Goal: Task Accomplishment & Management: Use online tool/utility

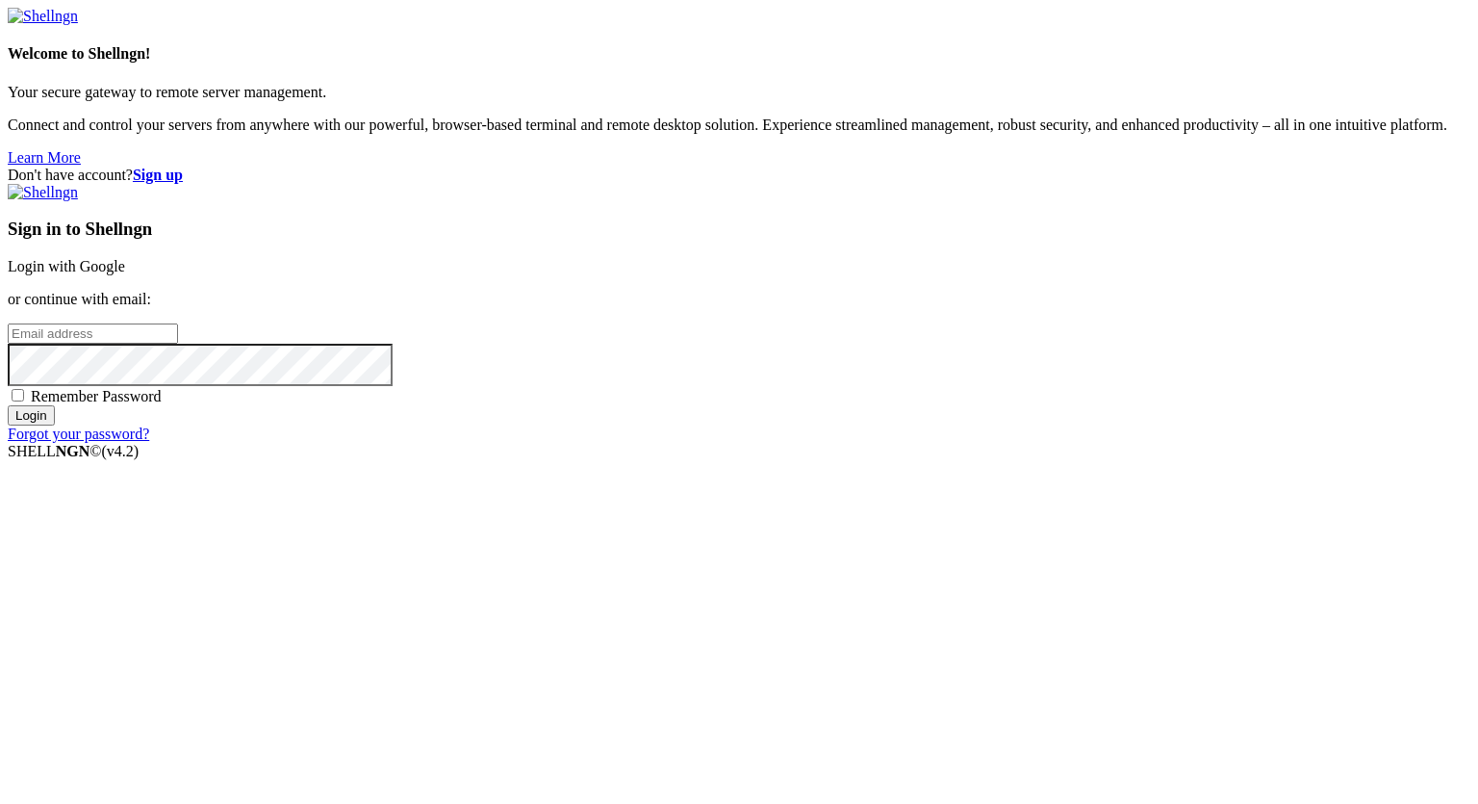
click at [178, 344] on input "email" at bounding box center [93, 333] width 170 height 20
type input "[PERSON_NAME][EMAIL_ADDRESS][DOMAIN_NAME]"
click at [8, 405] on input "Login" at bounding box center [31, 415] width 47 height 20
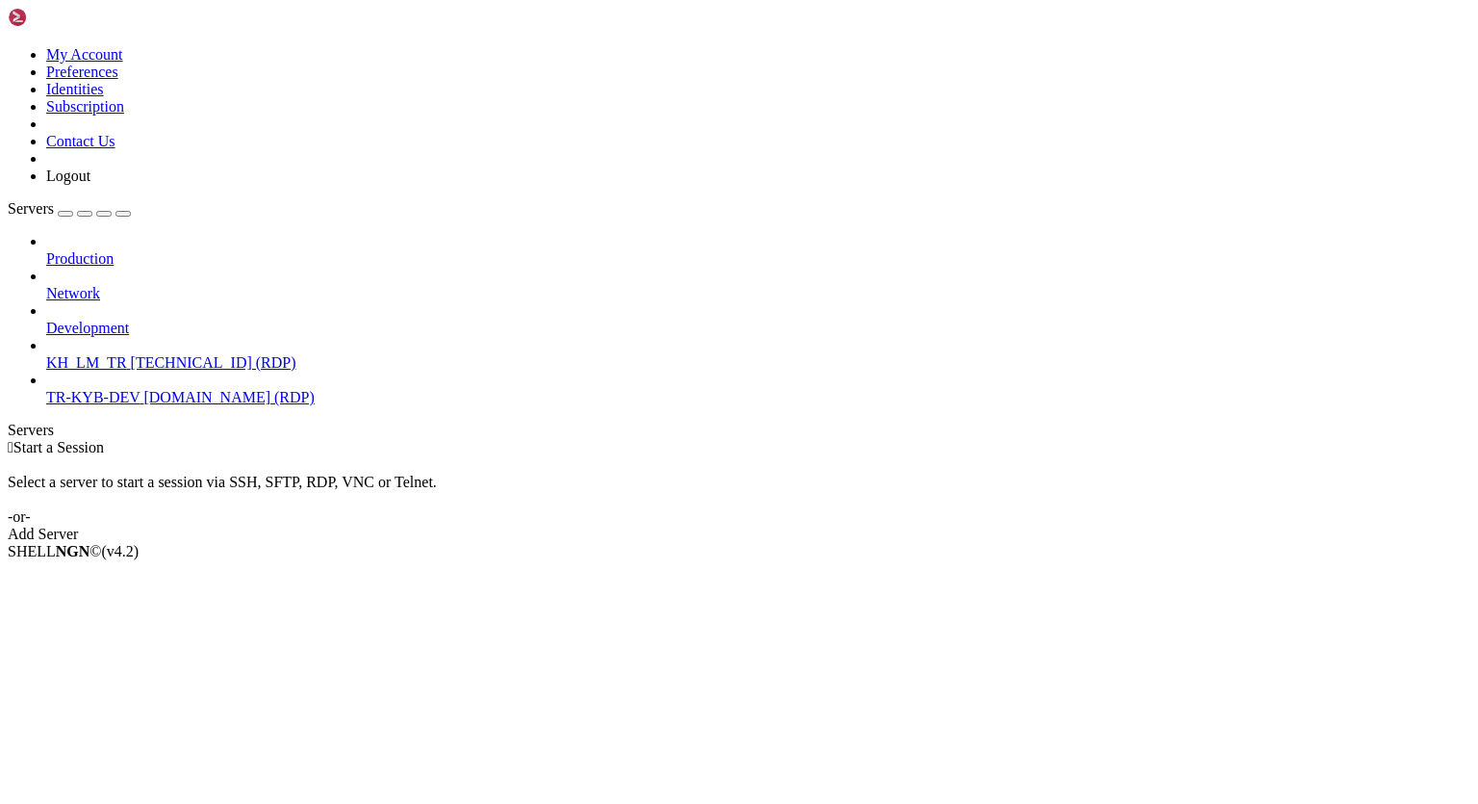
click at [102, 354] on span "KH_LM_TR" at bounding box center [86, 362] width 81 height 16
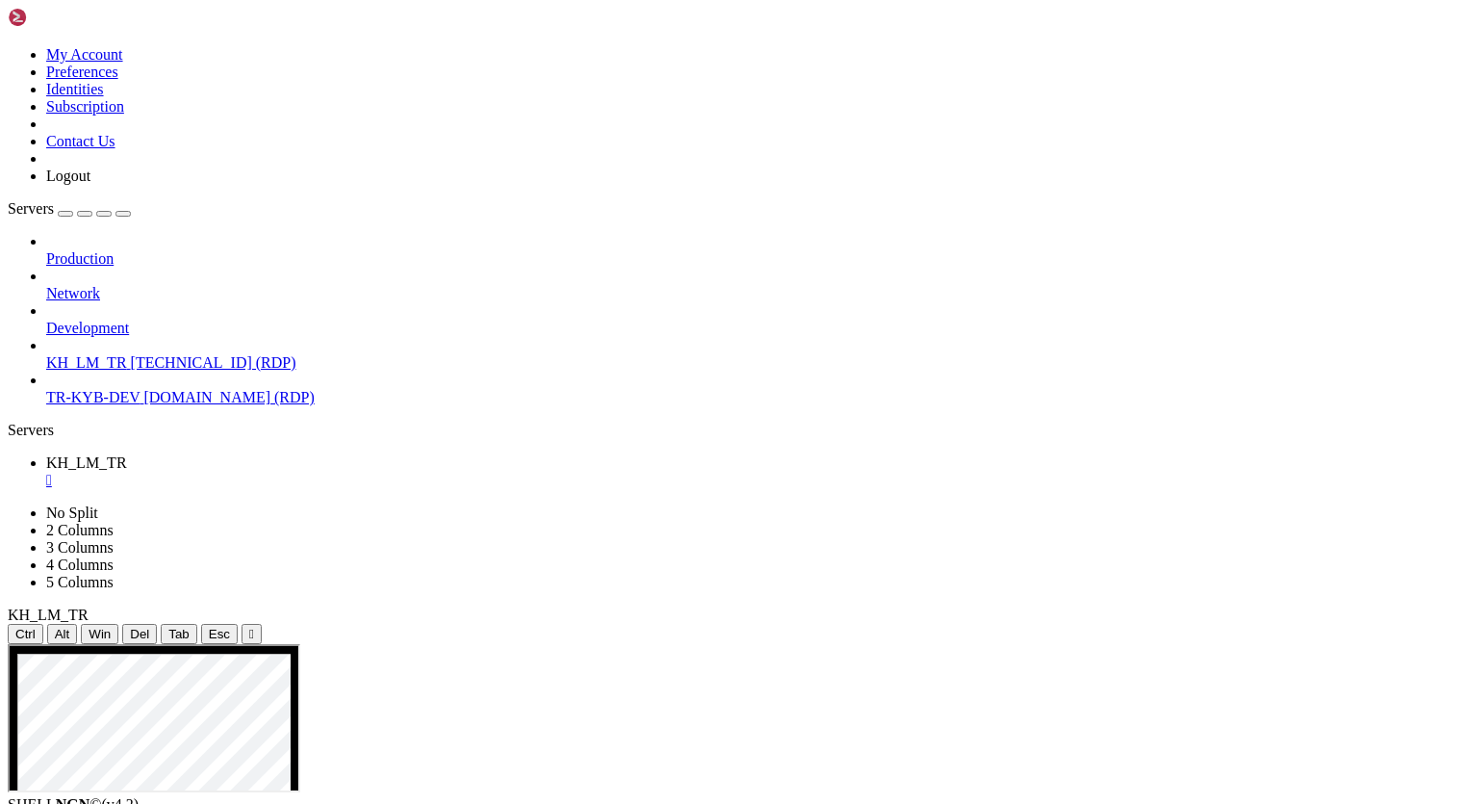
click at [8, 644] on icon at bounding box center [8, 644] width 0 height 0
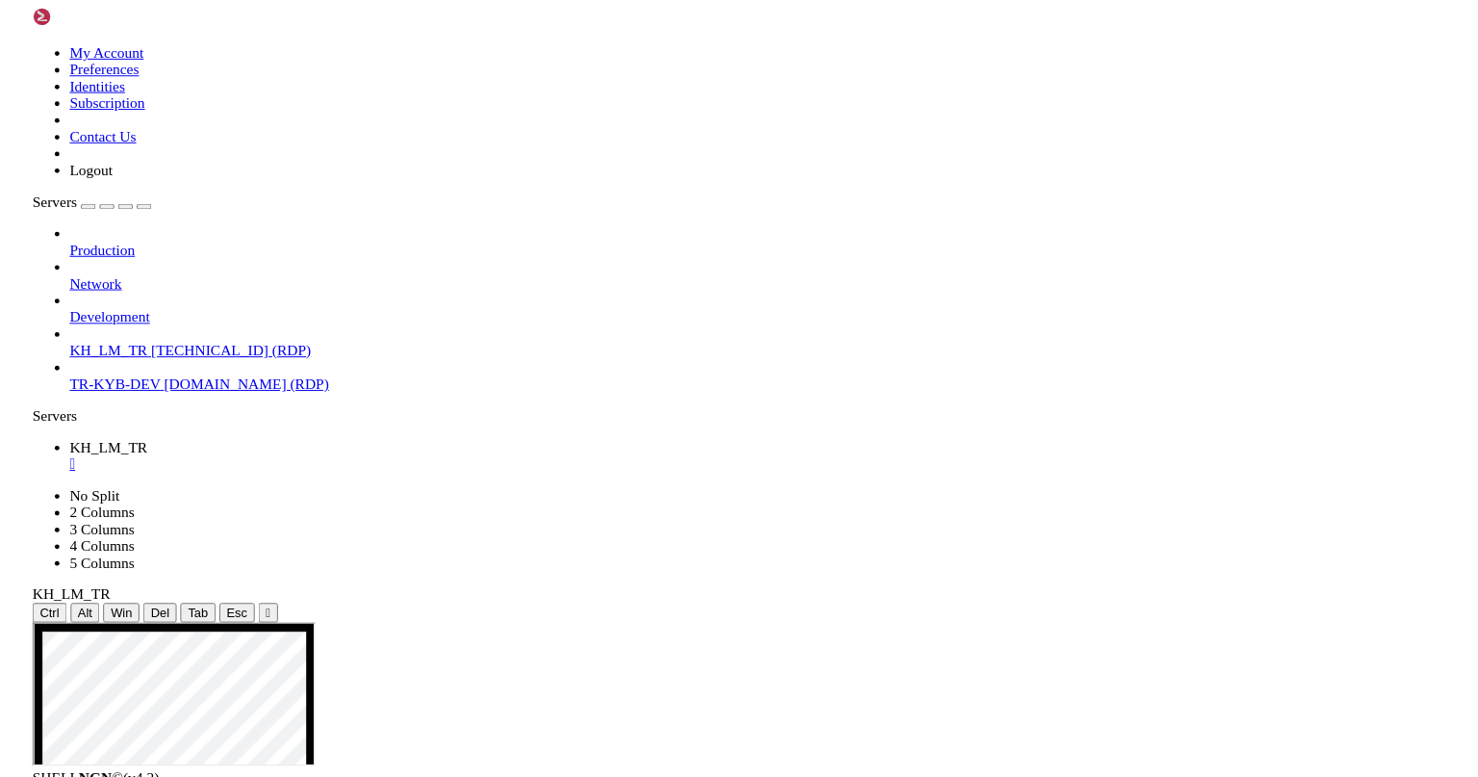
scroll to position [9, 0]
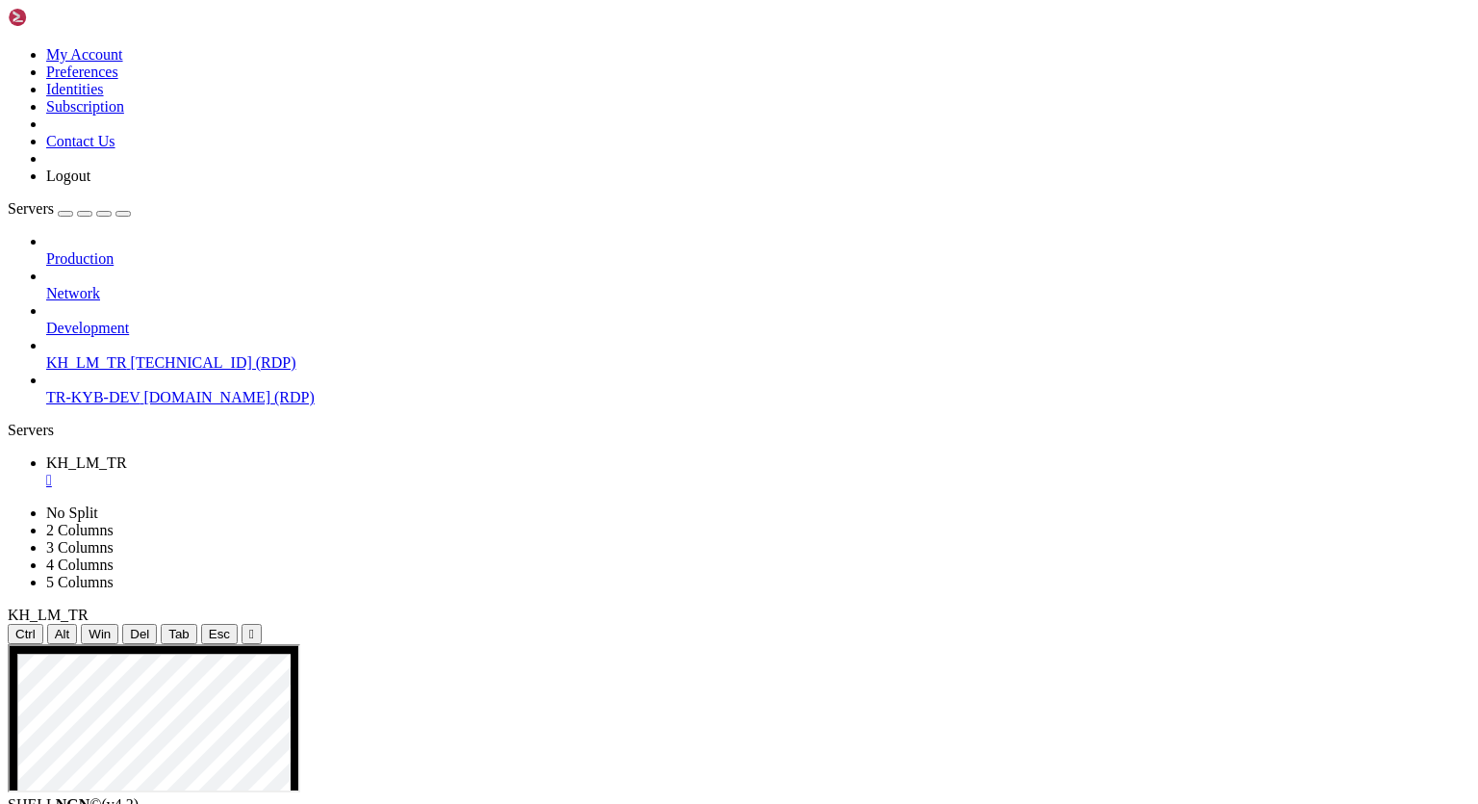
click at [262, 624] on button "" at bounding box center [252, 634] width 20 height 20
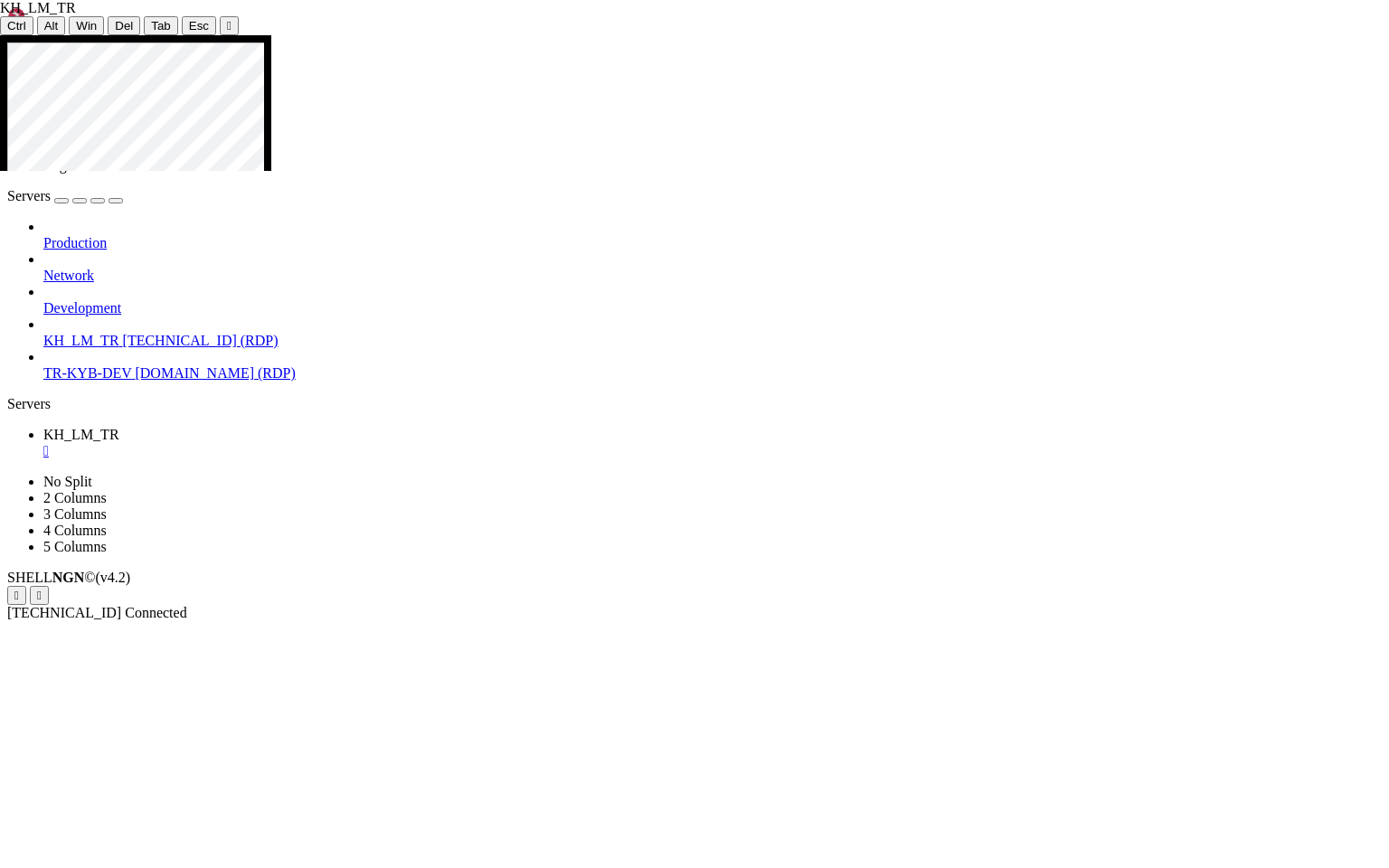
drag, startPoint x: 856, startPoint y: 256, endPoint x: 602, endPoint y: 287, distance: 255.9
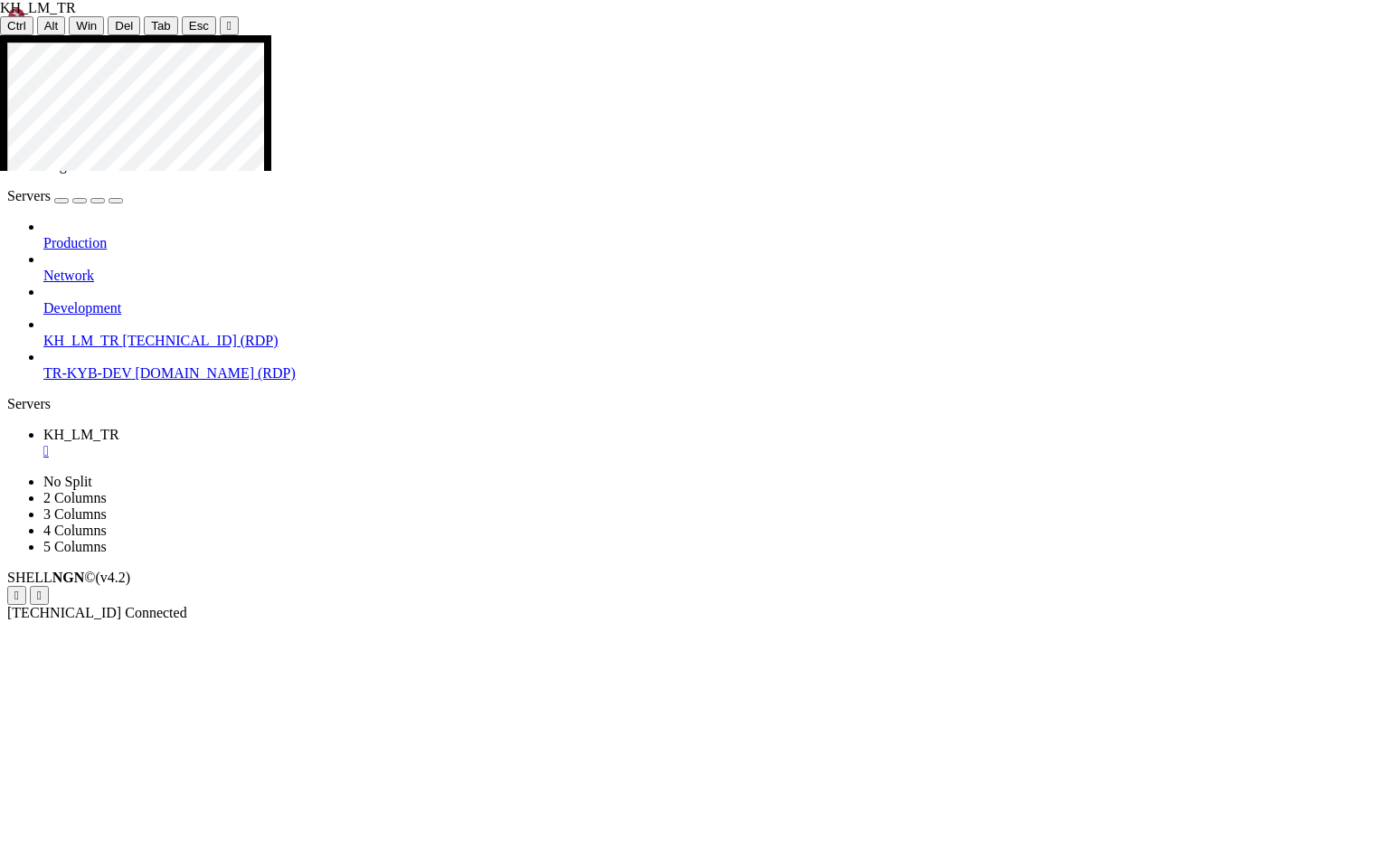
drag, startPoint x: 741, startPoint y: 322, endPoint x: 765, endPoint y: 323, distance: 24.0
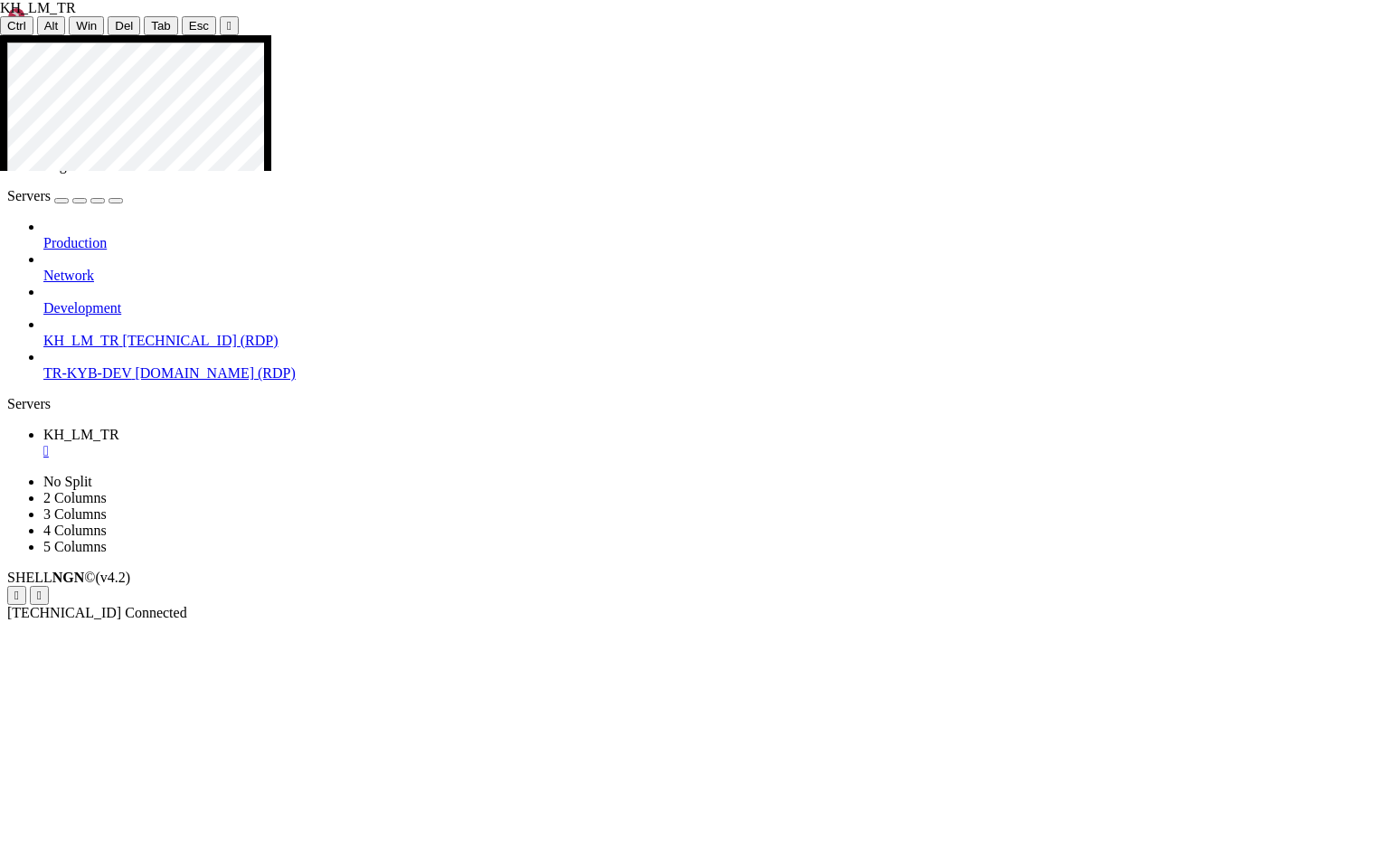
drag, startPoint x: 286, startPoint y: 488, endPoint x: 147, endPoint y: 481, distance: 139.2
drag, startPoint x: 753, startPoint y: 323, endPoint x: 1050, endPoint y: 322, distance: 297.0
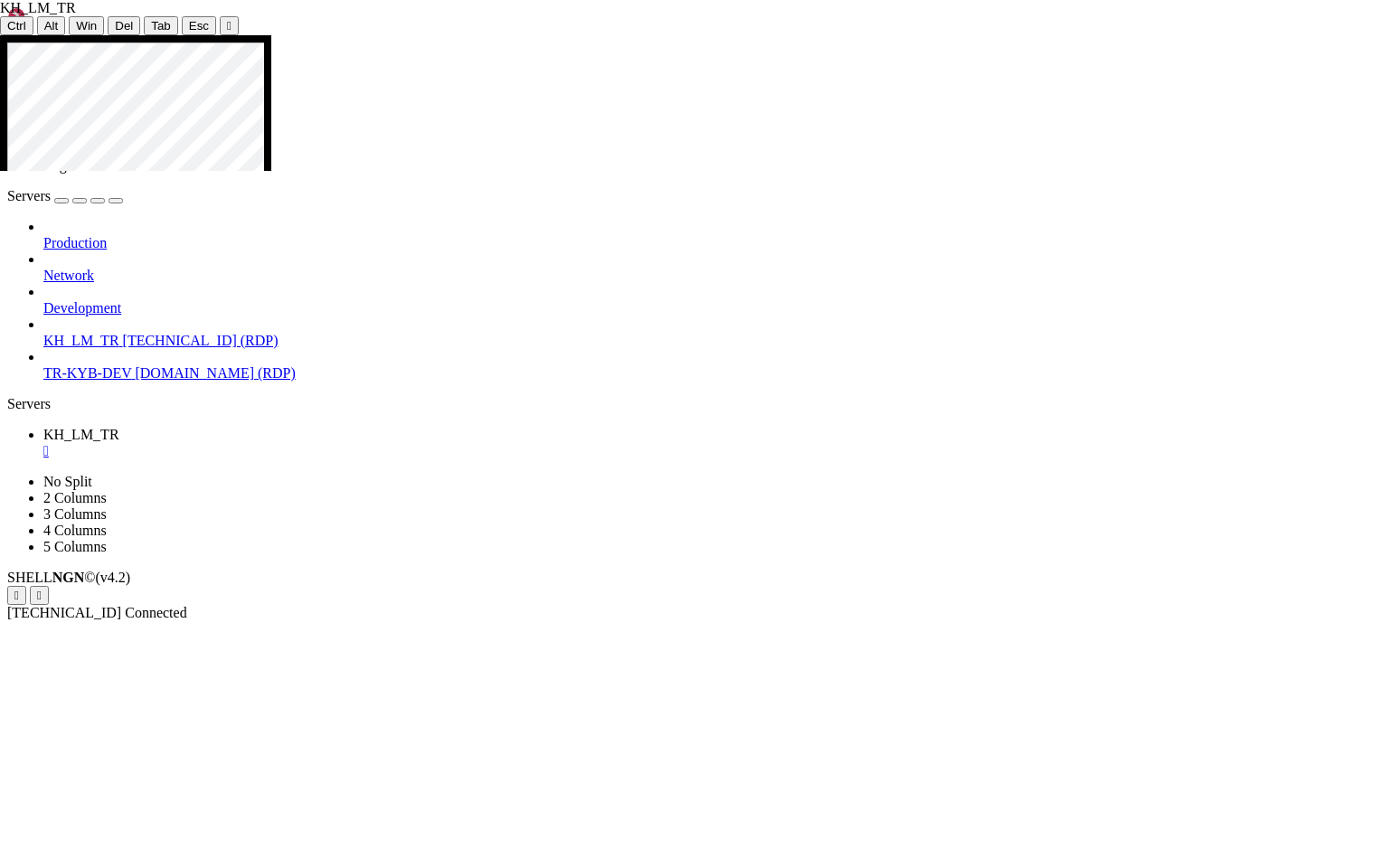
drag, startPoint x: 264, startPoint y: 489, endPoint x: 197, endPoint y: 488, distance: 67.0
drag, startPoint x: 192, startPoint y: 490, endPoint x: 265, endPoint y: 489, distance: 73.0
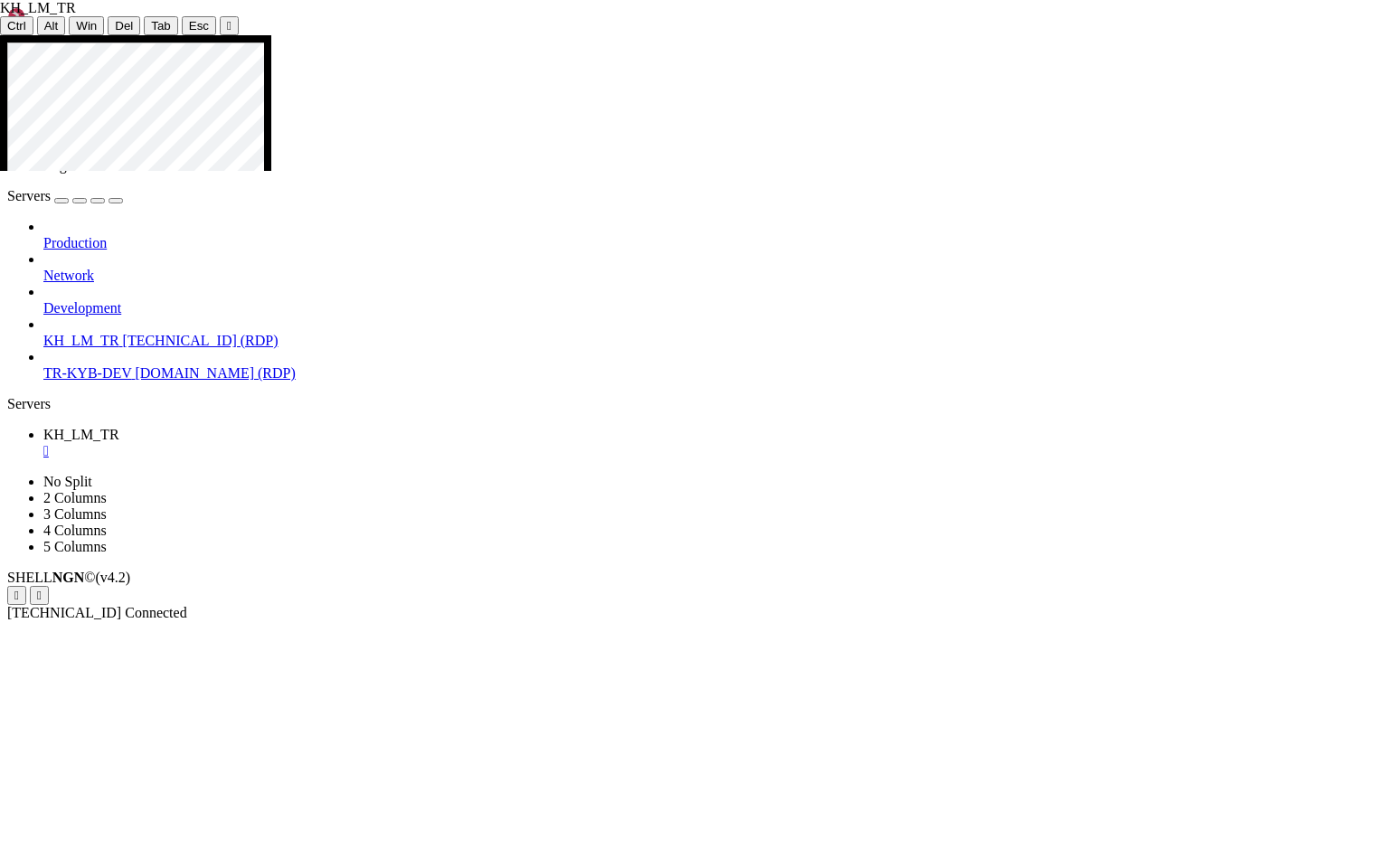
drag, startPoint x: 242, startPoint y: 489, endPoint x: 258, endPoint y: 489, distance: 16.0
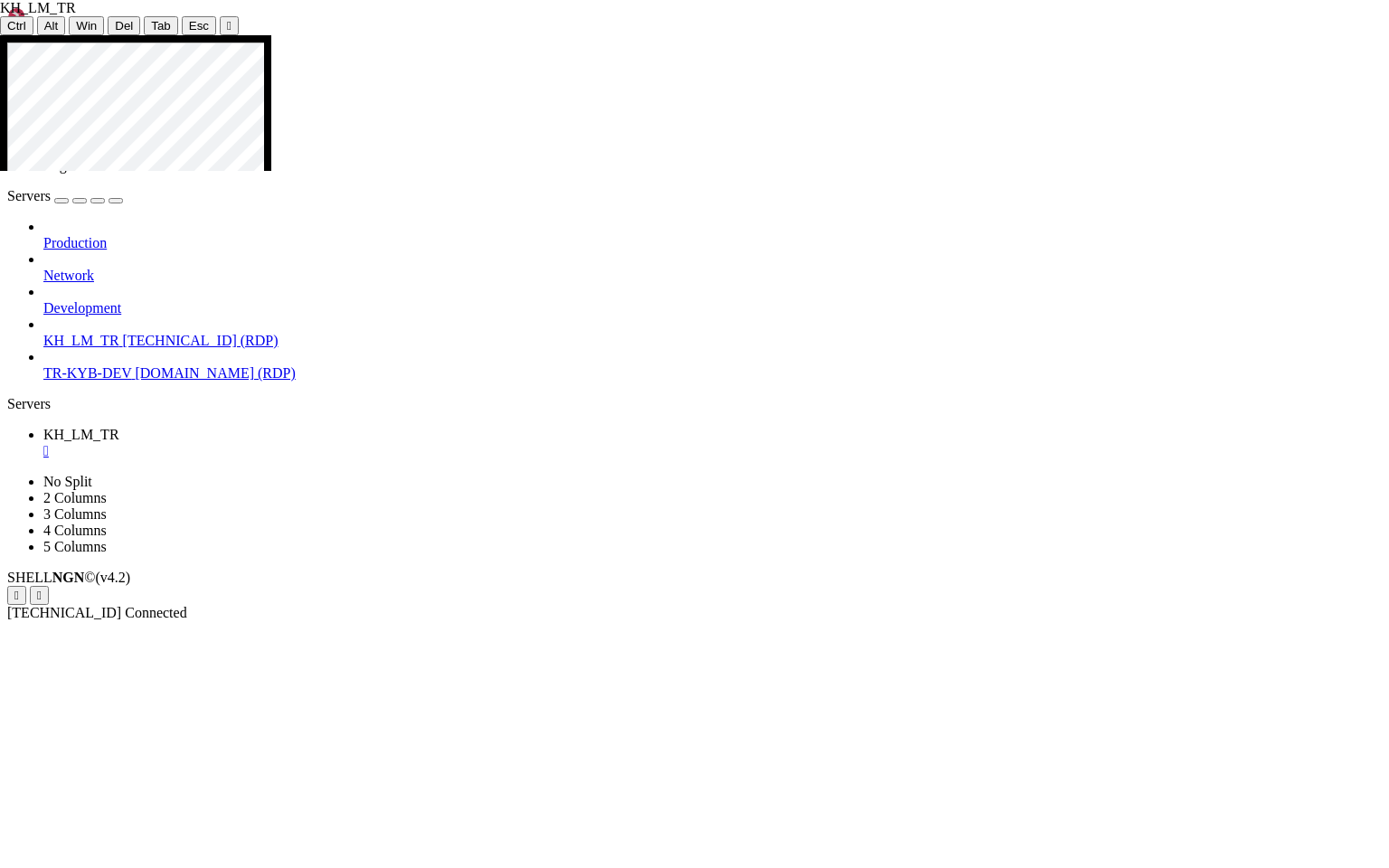
drag, startPoint x: 666, startPoint y: 828, endPoint x: 476, endPoint y: 826, distance: 190.0
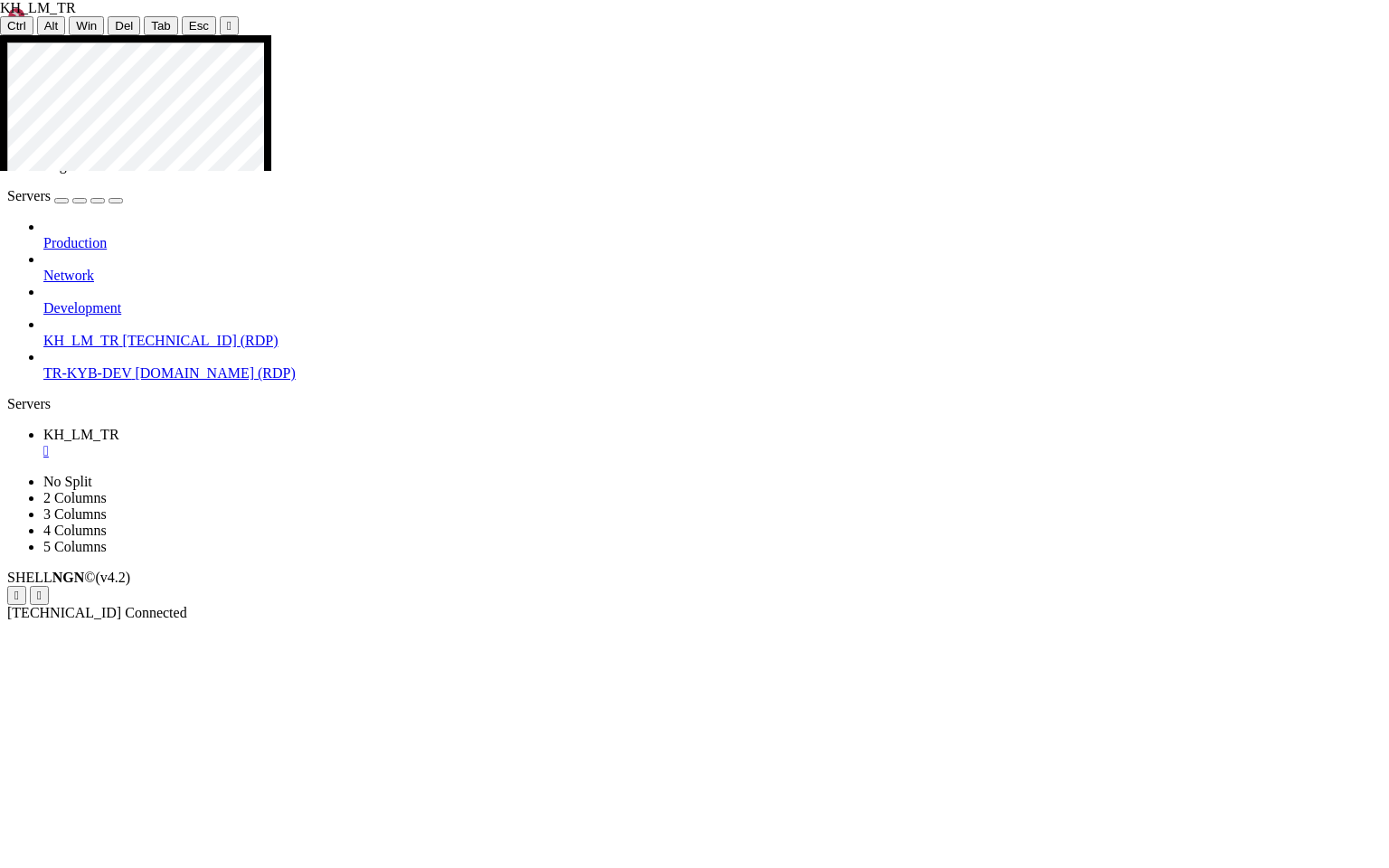
drag, startPoint x: 270, startPoint y: 507, endPoint x: 184, endPoint y: 641, distance: 159.2
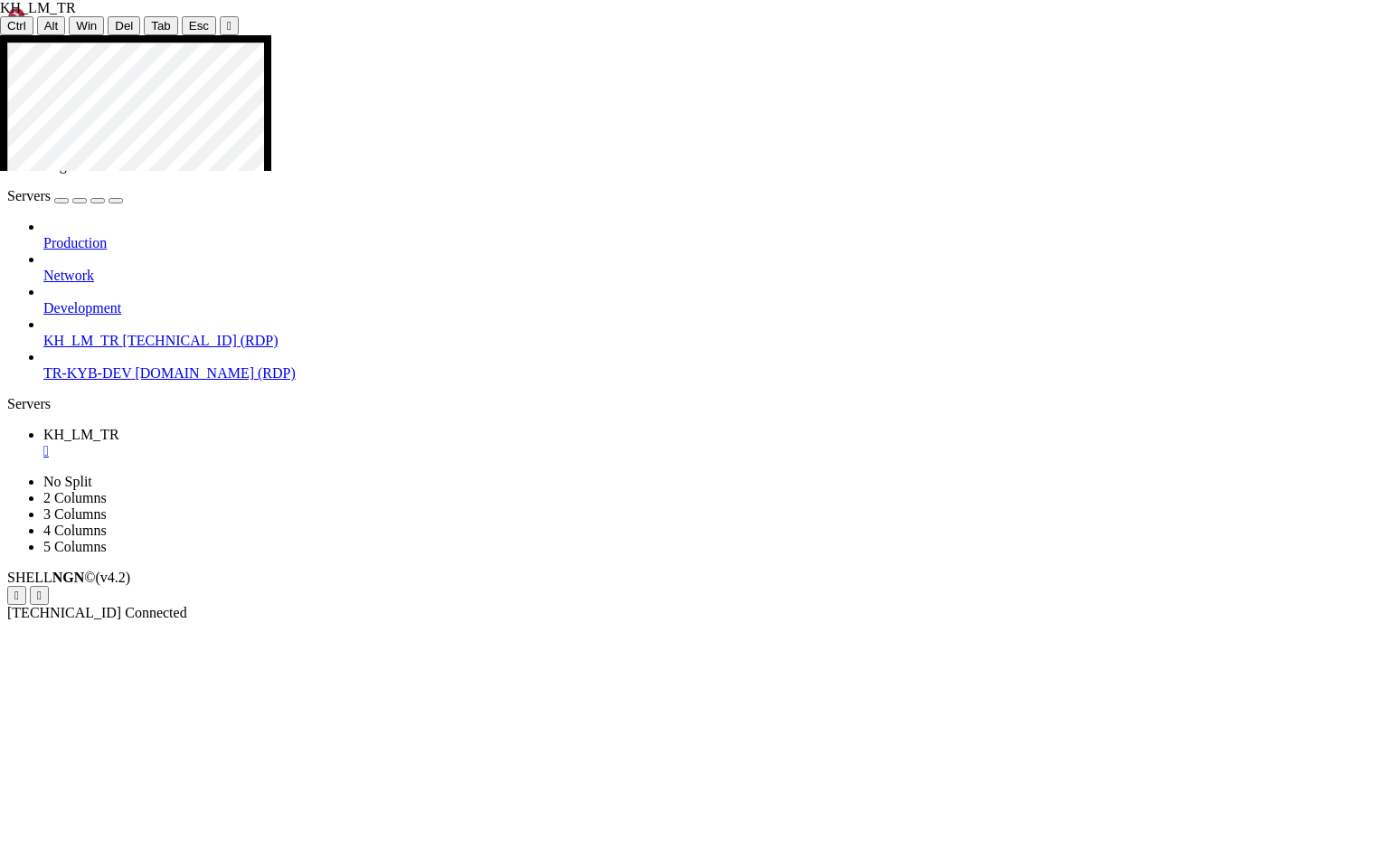
drag, startPoint x: 285, startPoint y: 507, endPoint x: 201, endPoint y: 521, distance: 85.2
